Goal: Task Accomplishment & Management: Complete application form

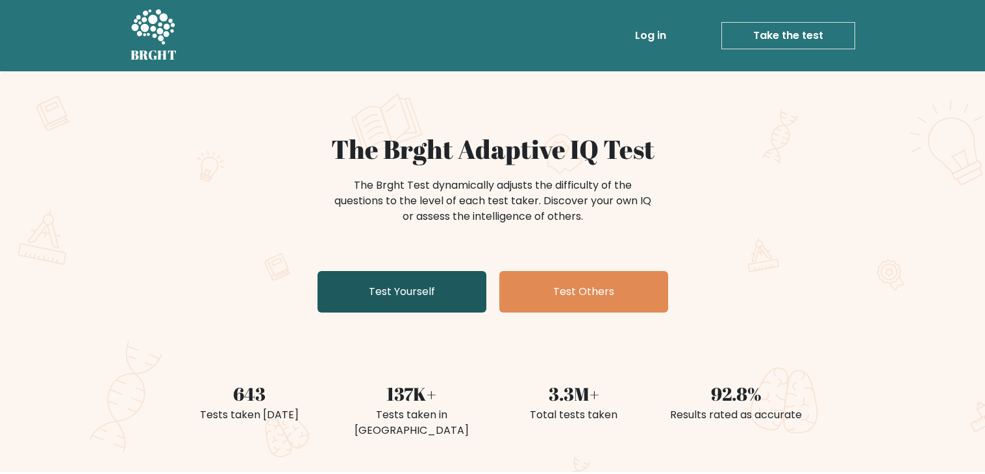
click at [402, 289] on link "Test Yourself" at bounding box center [401, 292] width 169 height 42
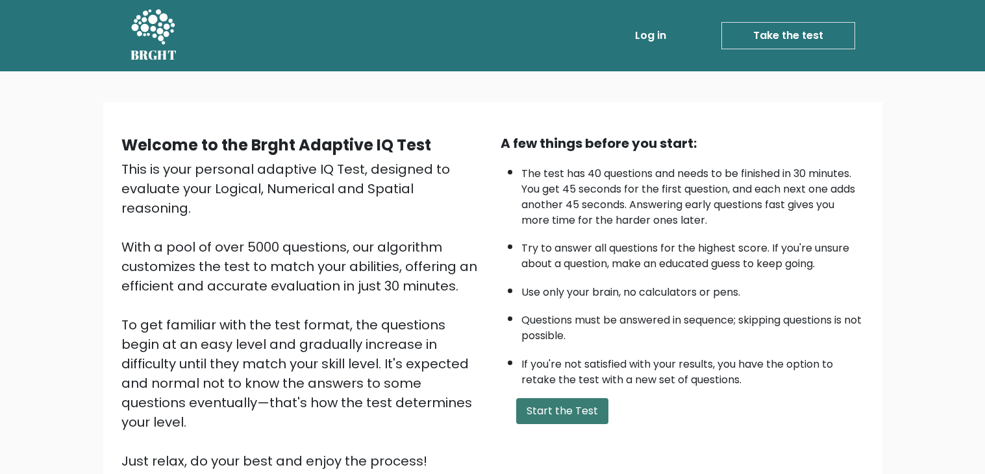
click at [570, 416] on button "Start the Test" at bounding box center [562, 412] width 92 height 26
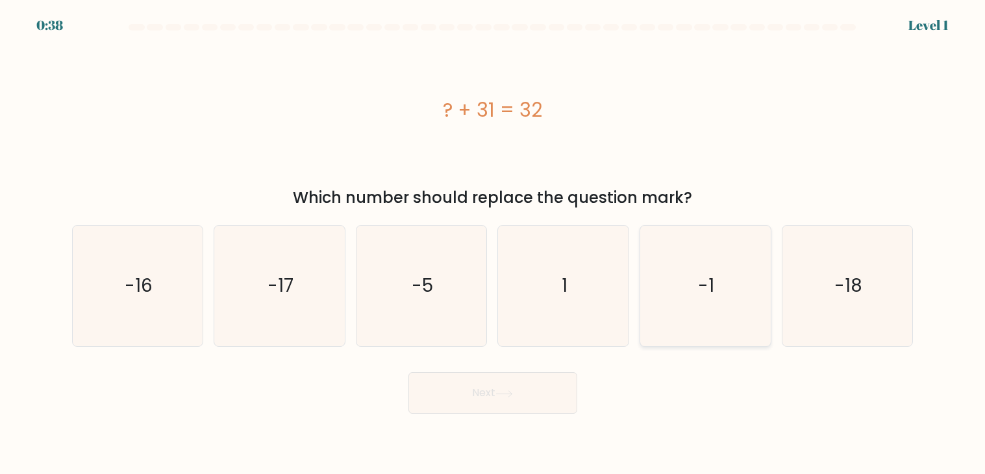
click at [732, 267] on icon "-1" at bounding box center [705, 286] width 121 height 121
click at [493, 244] on input "e. -1" at bounding box center [493, 241] width 1 height 6
radio input "true"
click at [487, 404] on button "Next" at bounding box center [492, 394] width 169 height 42
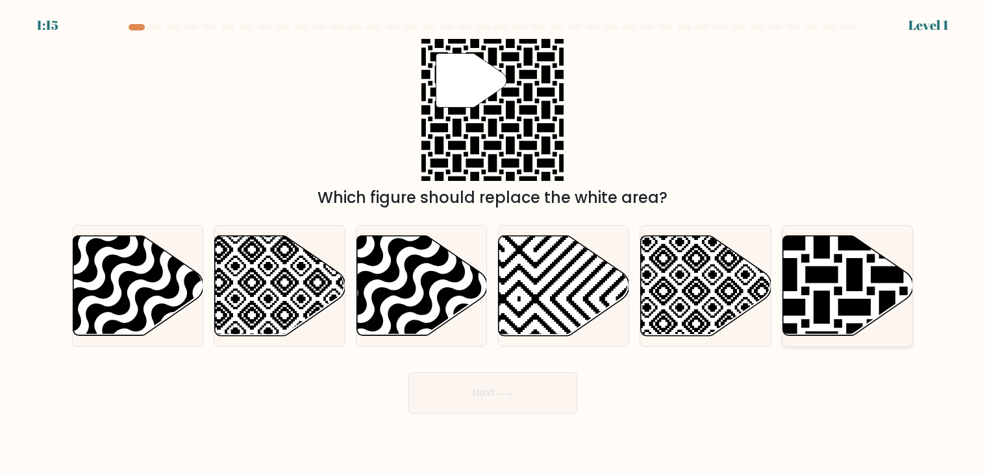
click at [852, 293] on icon at bounding box center [848, 286] width 130 height 100
click at [493, 244] on input "f." at bounding box center [493, 241] width 1 height 6
radio input "true"
click at [501, 407] on button "Next" at bounding box center [492, 394] width 169 height 42
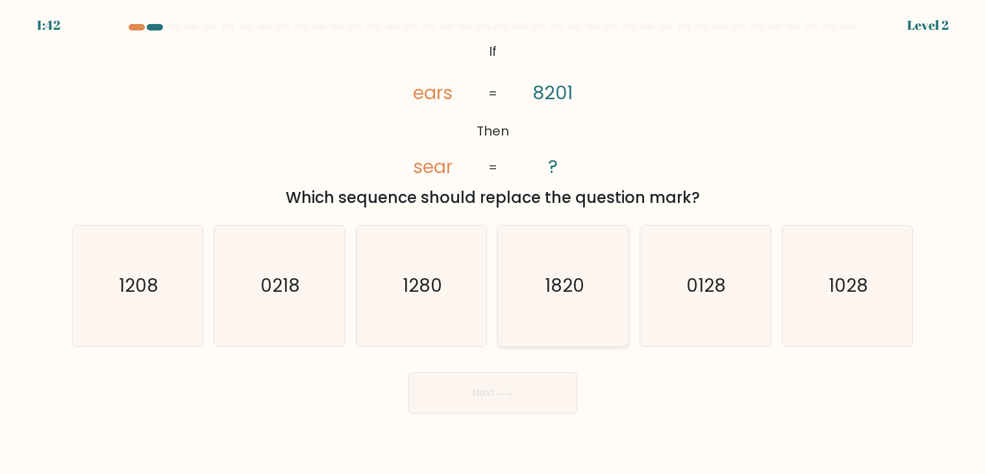
click at [561, 297] on text "1820" at bounding box center [565, 286] width 40 height 25
click at [493, 244] on input "d. 1820" at bounding box center [493, 241] width 1 height 6
radio input "true"
click at [471, 405] on button "Next" at bounding box center [492, 394] width 169 height 42
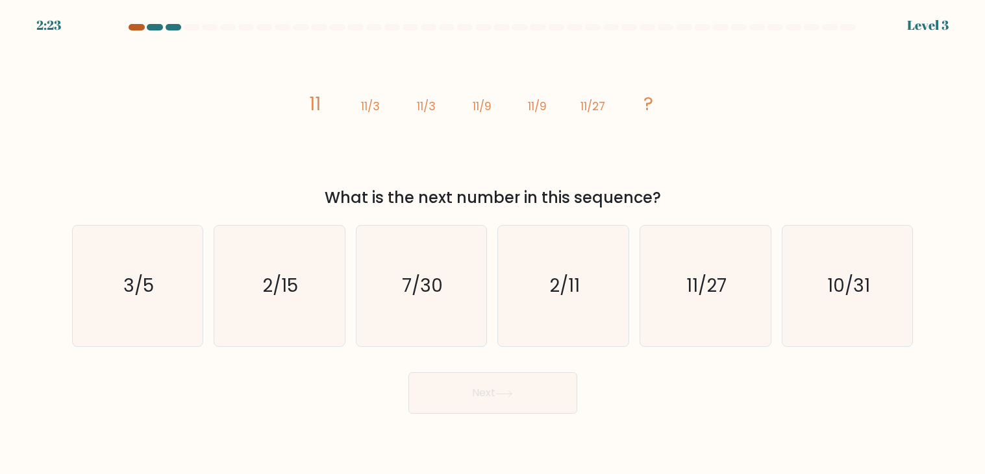
click at [134, 29] on div at bounding box center [137, 27] width 16 height 6
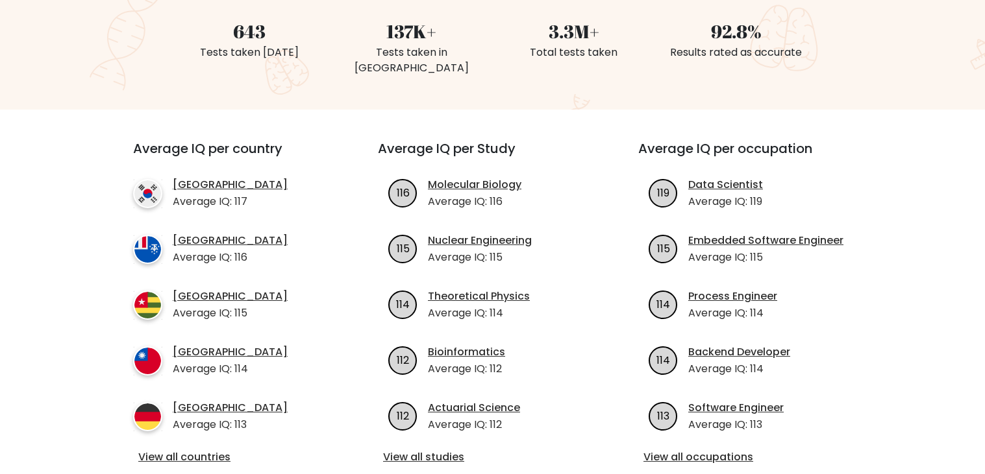
scroll to position [364, 0]
